Goal: Navigation & Orientation: Find specific page/section

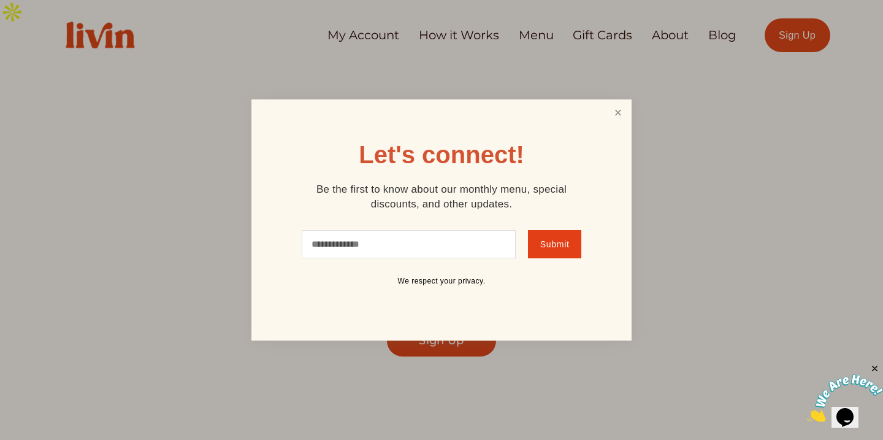
click at [625, 108] on link "Close" at bounding box center [618, 112] width 23 height 23
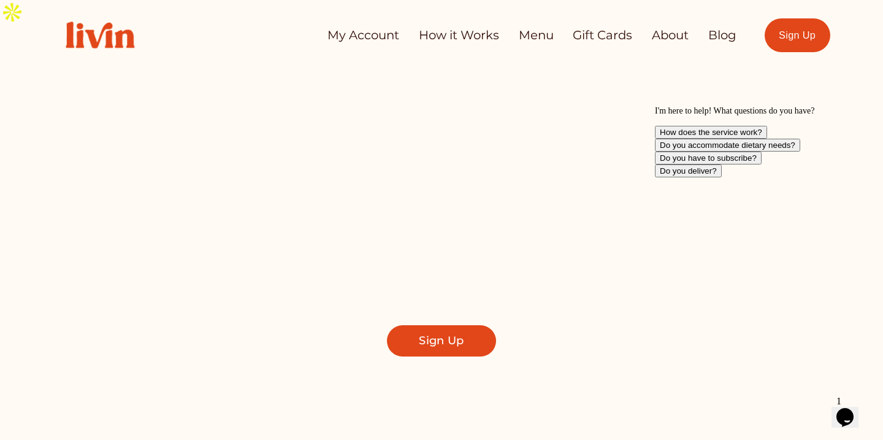
click at [523, 36] on link "Menu" at bounding box center [536, 35] width 35 height 24
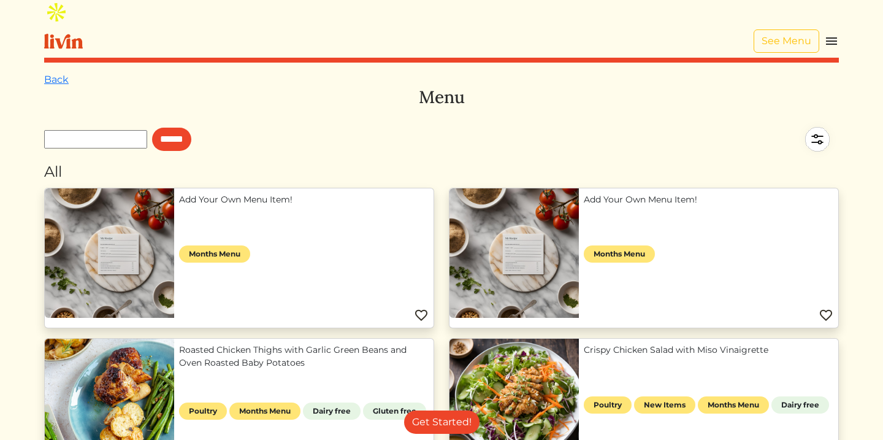
click at [234, 206] on link "Add Your Own Menu Item!" at bounding box center [304, 199] width 250 height 13
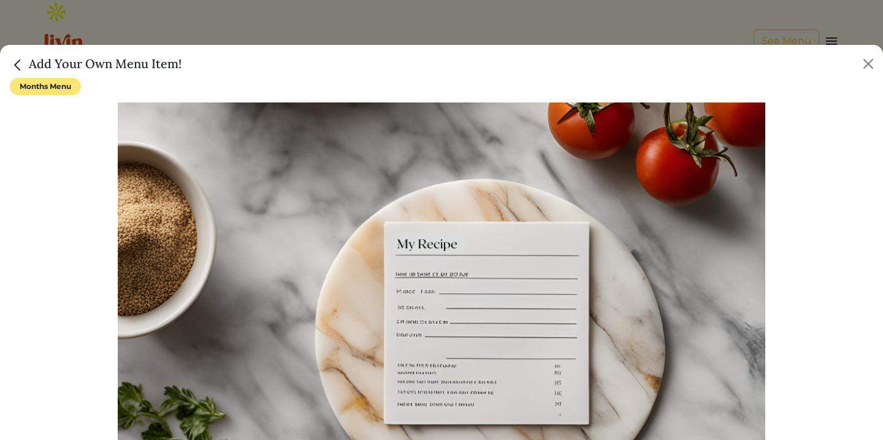
click at [14, 59] on img "Close" at bounding box center [18, 65] width 16 height 16
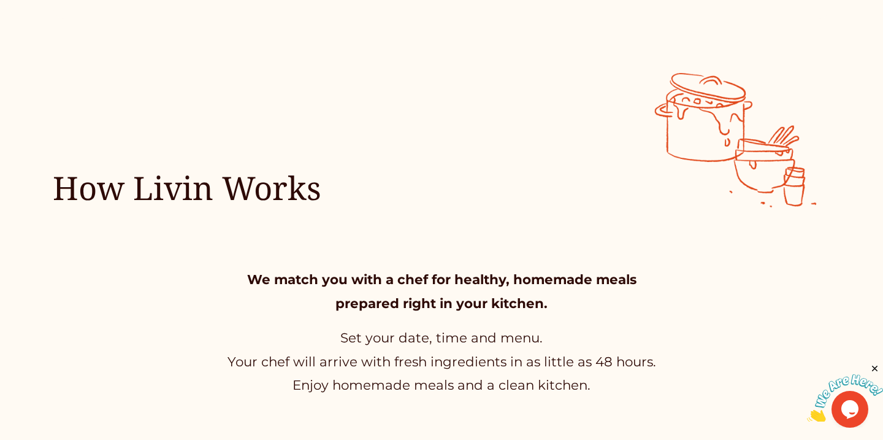
scroll to position [407, 0]
